Goal: Transaction & Acquisition: Purchase product/service

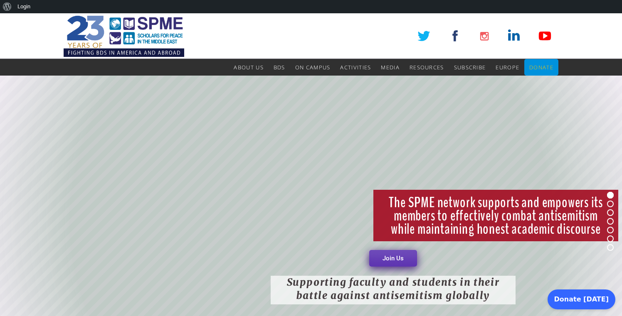
click at [531, 68] on span "Donate" at bounding box center [541, 67] width 24 height 7
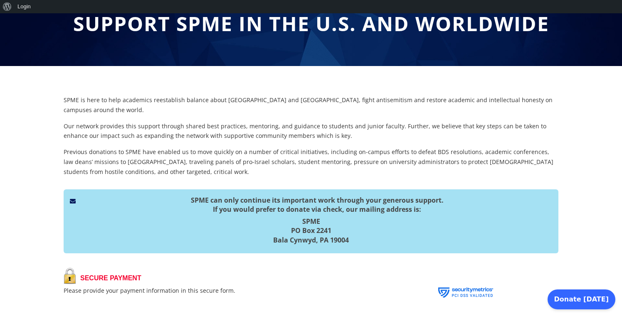
scroll to position [94, 0]
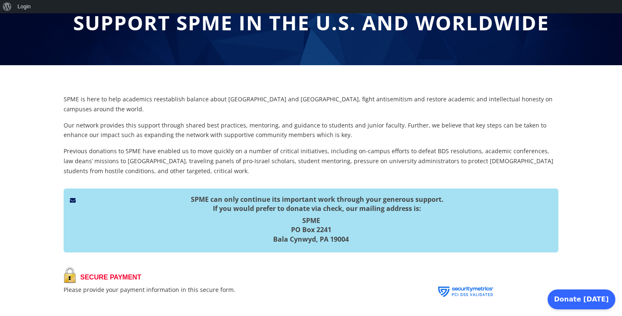
drag, startPoint x: 355, startPoint y: 226, endPoint x: 290, endPoint y: 221, distance: 65.9
click at [290, 221] on h5 "SPME PO Box 2241 Bala Cynwyd, PA 19004" at bounding box center [311, 230] width 482 height 28
copy h5 "PO Box 2241 Bala Cynwyd, PA 19004"
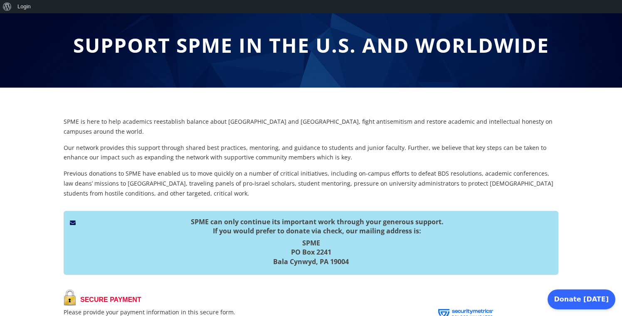
scroll to position [0, 0]
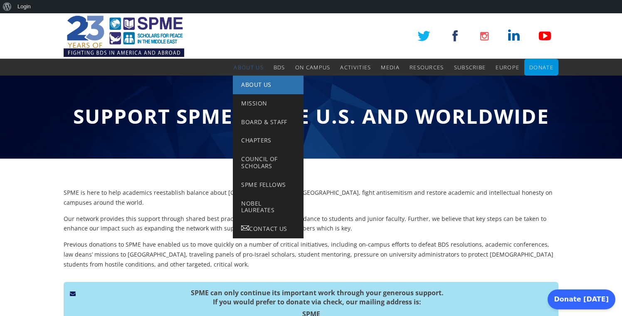
click at [250, 84] on span "About Us" at bounding box center [256, 85] width 30 height 8
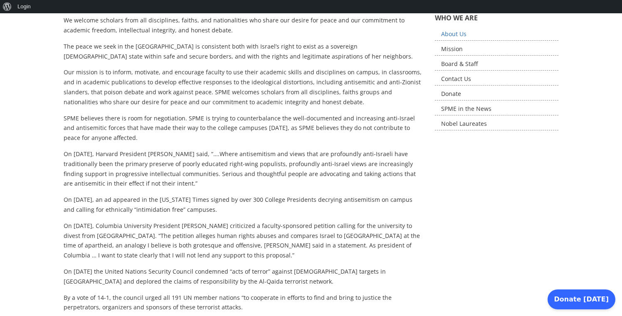
scroll to position [225, 0]
